Goal: Find contact information: Find contact information

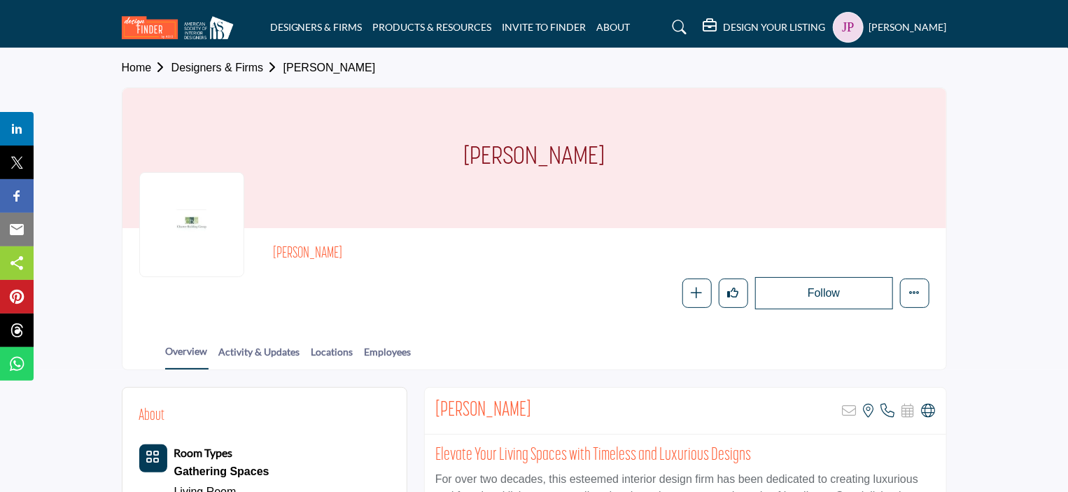
click at [242, 69] on link "Designers & Firms" at bounding box center [227, 68] width 112 height 12
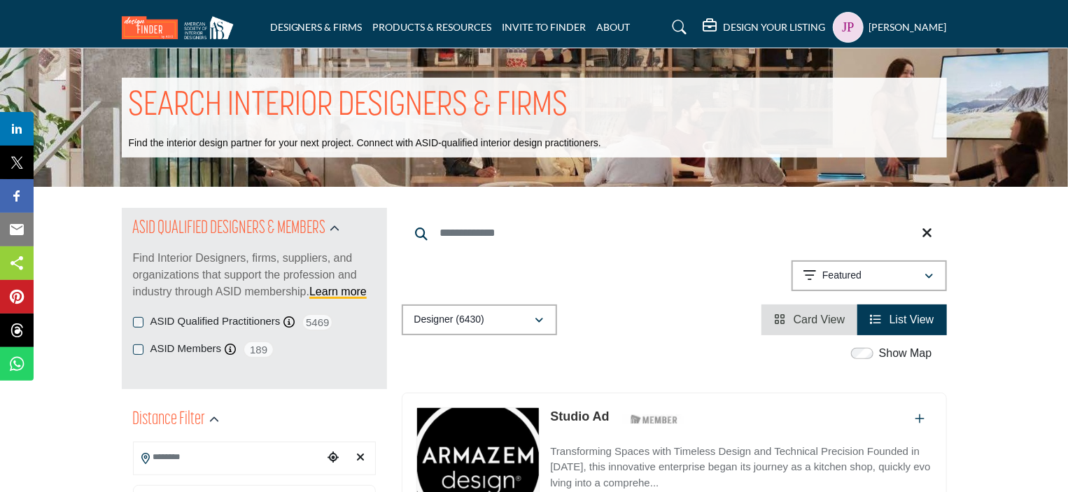
click at [453, 232] on input "Search Keyword" at bounding box center [674, 233] width 545 height 34
paste input "**********"
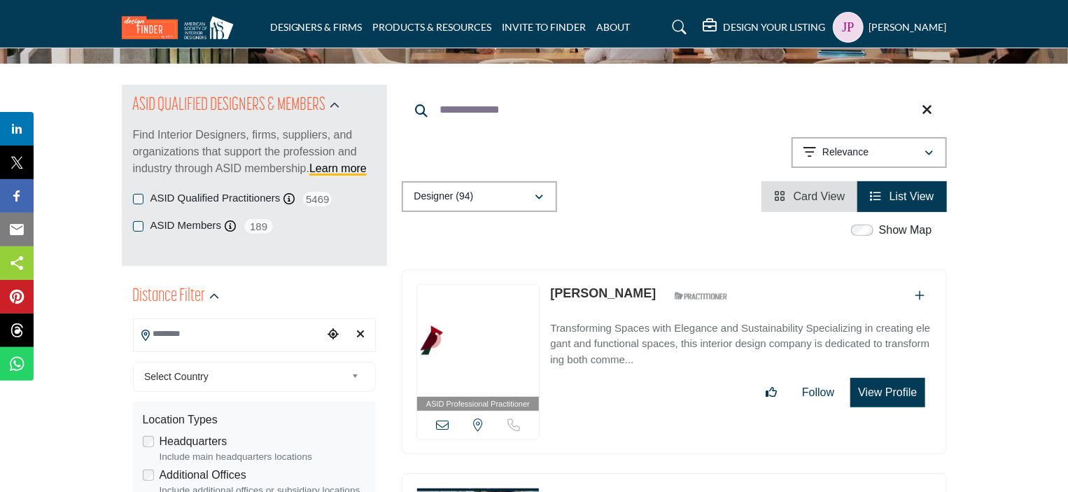
scroll to position [140, 0]
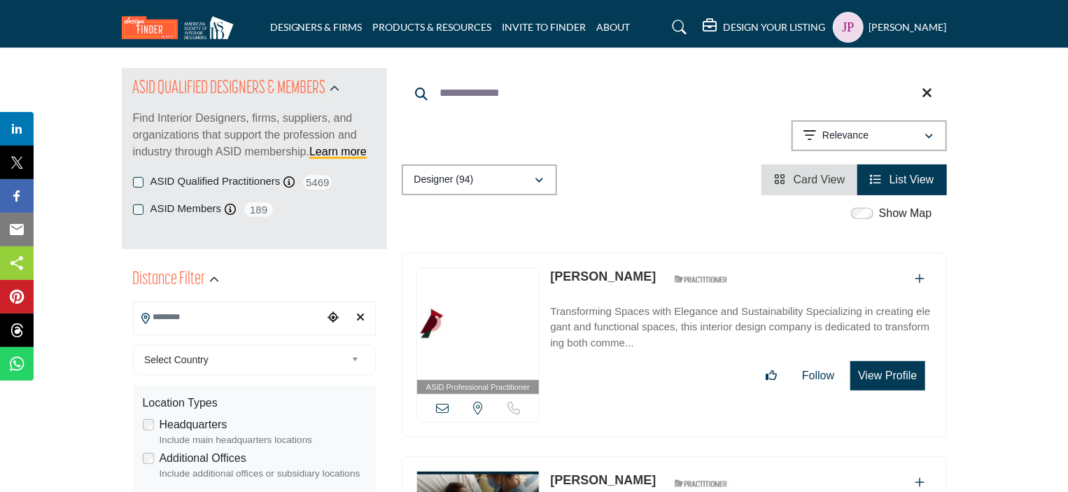
type input "**********"
click at [593, 273] on link "Sarah Kinnamon" at bounding box center [603, 276] width 106 height 14
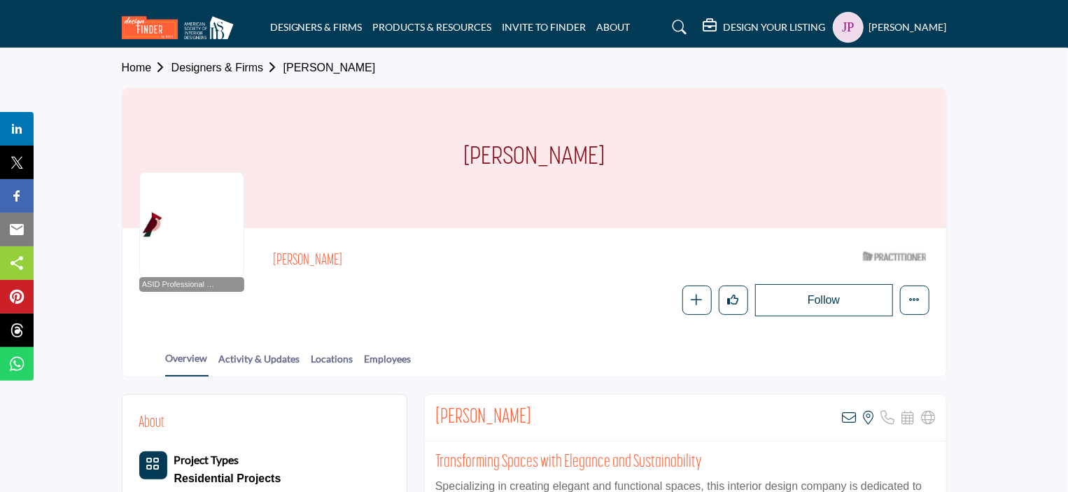
scroll to position [420, 0]
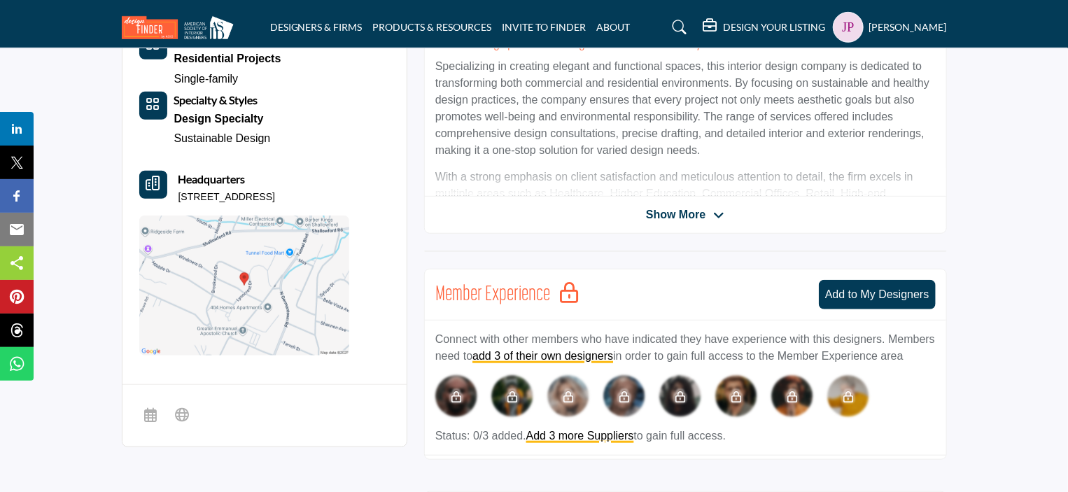
click at [692, 216] on span "Show More" at bounding box center [675, 214] width 59 height 17
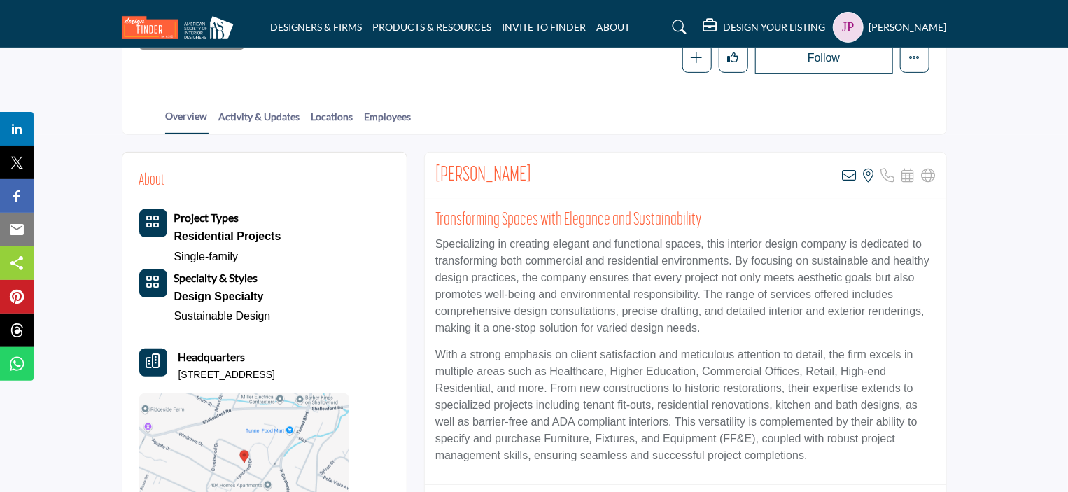
scroll to position [140, 0]
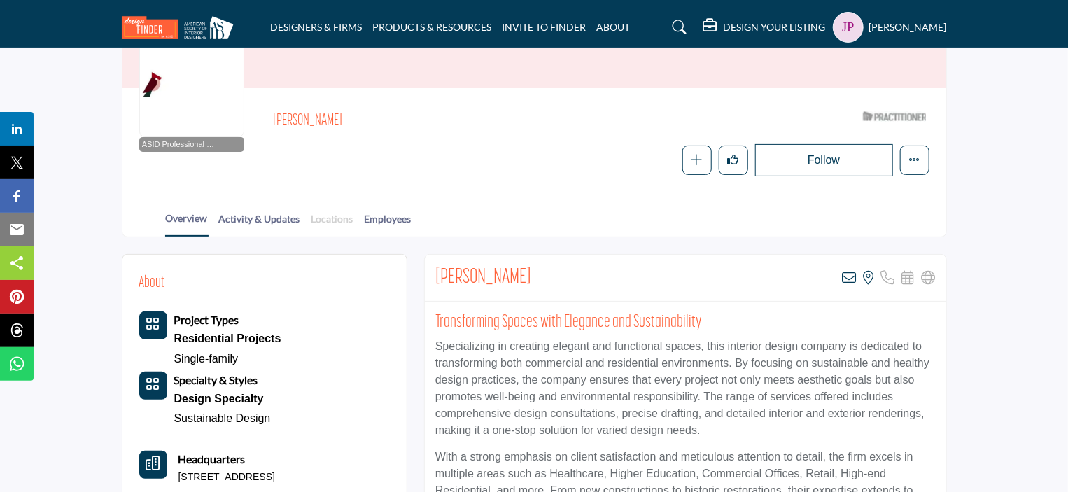
click at [323, 222] on link "Locations" at bounding box center [332, 223] width 43 height 24
click at [395, 220] on link "Employees" at bounding box center [388, 223] width 48 height 24
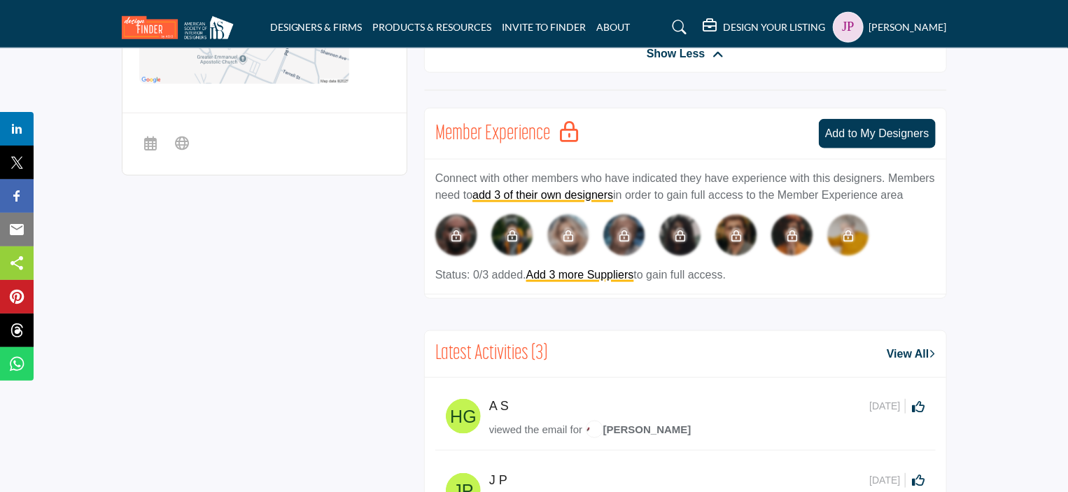
scroll to position [700, 0]
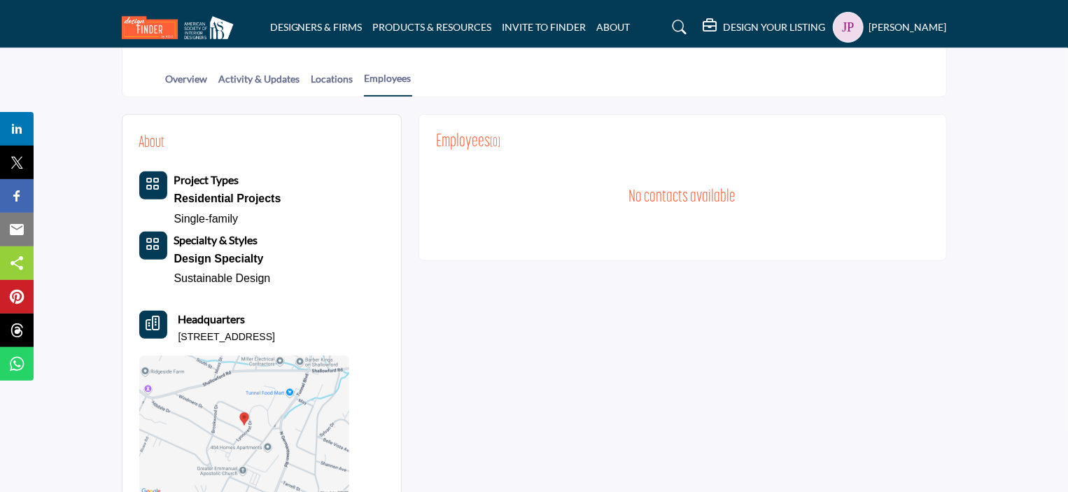
scroll to position [404, 0]
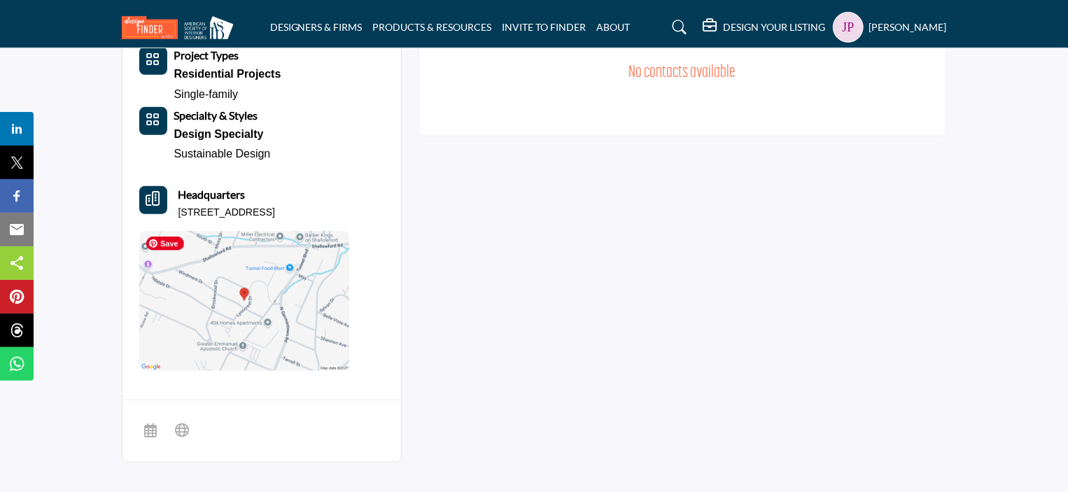
click at [257, 304] on img at bounding box center [244, 301] width 210 height 140
